Goal: Information Seeking & Learning: Learn about a topic

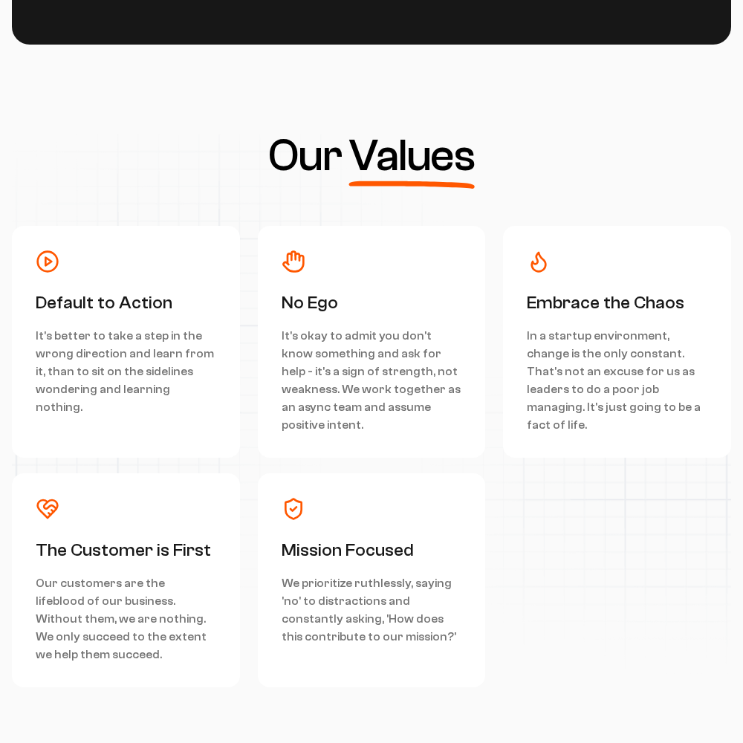
scroll to position [6683, 0]
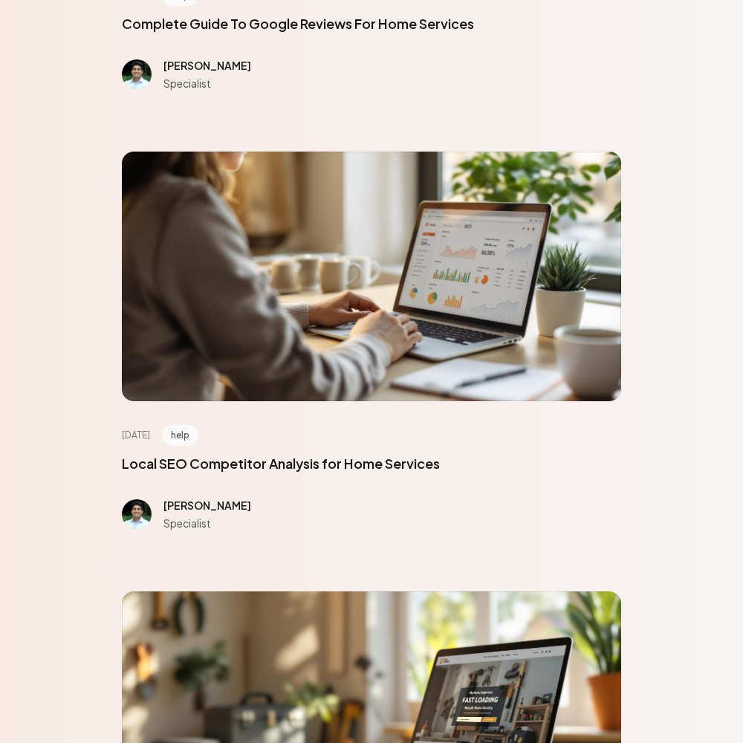
scroll to position [6683, 0]
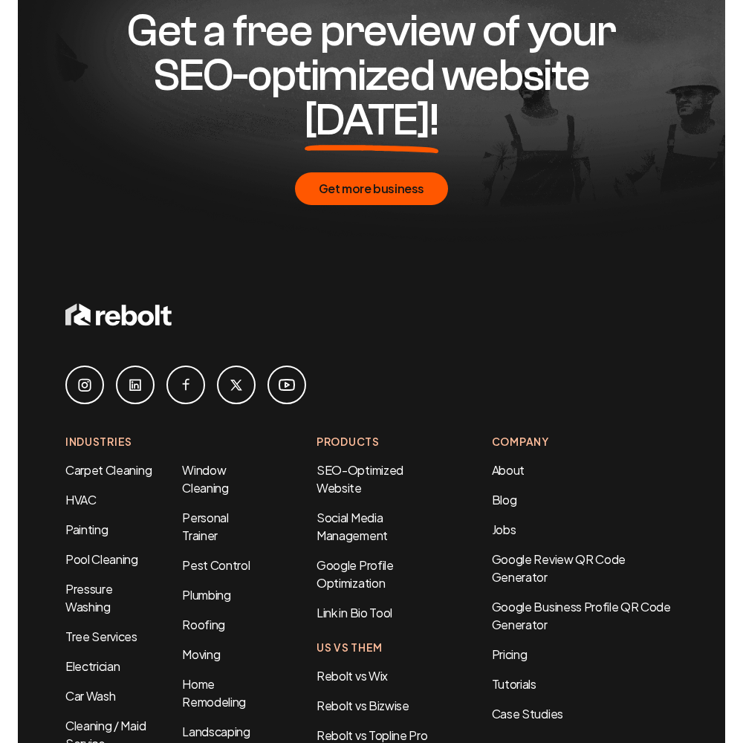
scroll to position [996, 0]
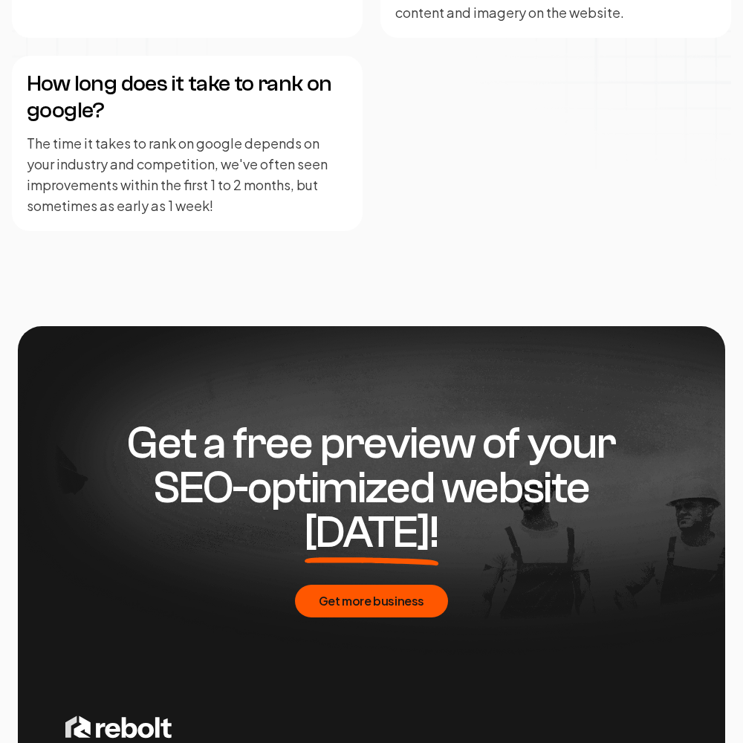
scroll to position [3615, 0]
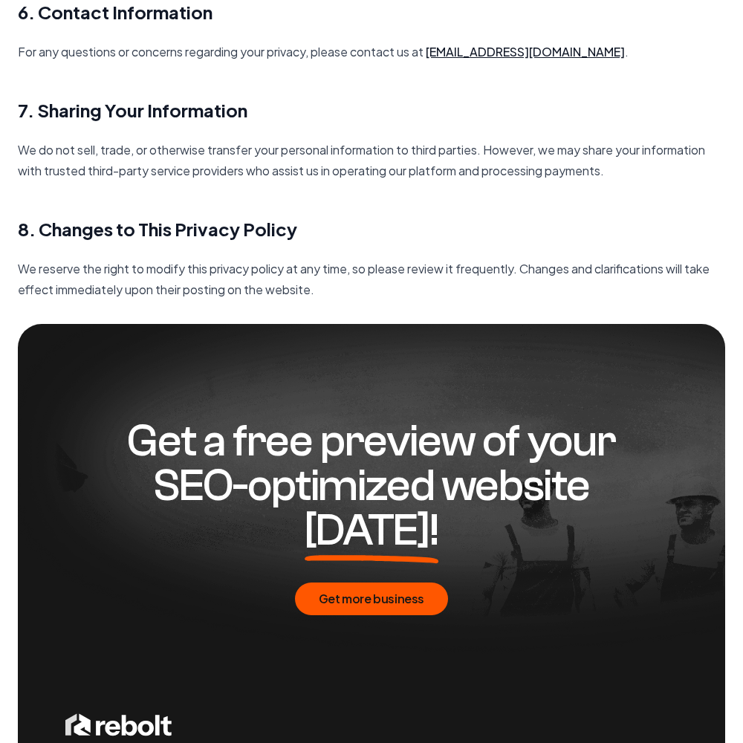
scroll to position [2149, 0]
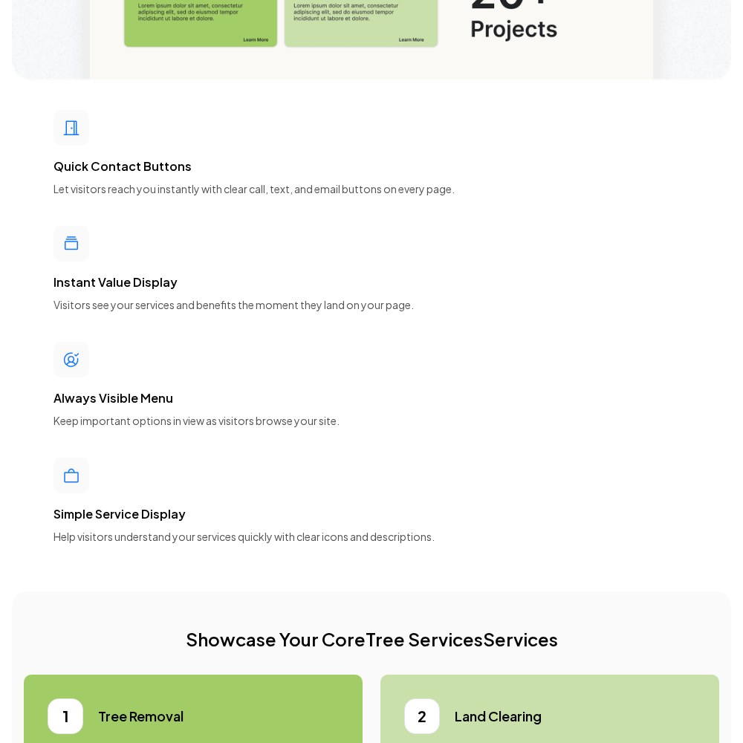
scroll to position [6683, 0]
